Goal: Transaction & Acquisition: Purchase product/service

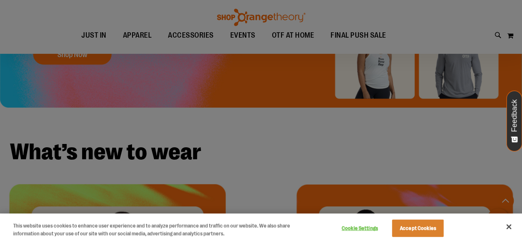
scroll to position [37, 0]
click at [431, 223] on button "Accept Cookies" at bounding box center [418, 227] width 52 height 17
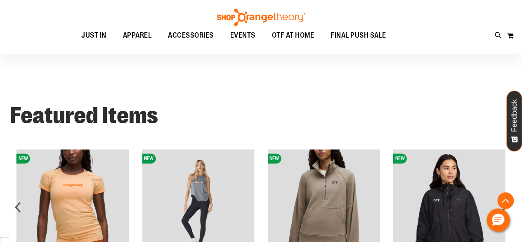
scroll to position [354, 0]
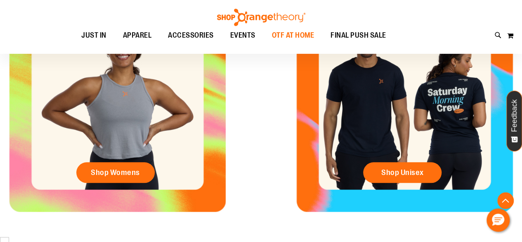
click at [292, 33] on span "OTF AT HOME" at bounding box center [293, 35] width 43 height 19
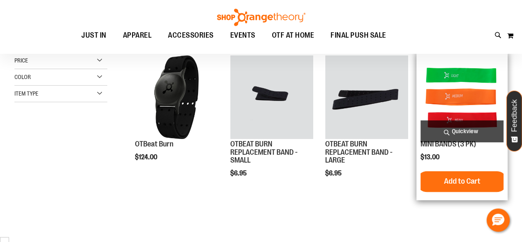
scroll to position [40, 0]
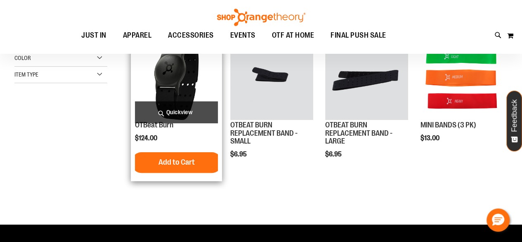
click at [167, 78] on img "product" at bounding box center [176, 77] width 83 height 83
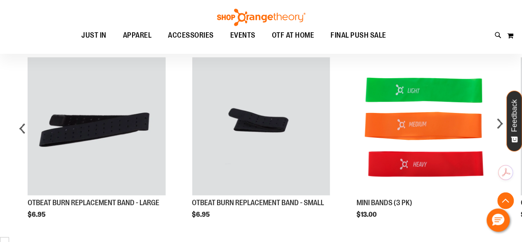
scroll to position [537, 0]
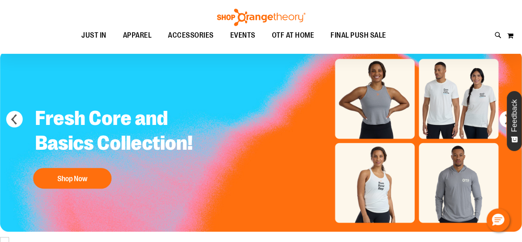
scroll to position [37, 0]
